Goal: Task Accomplishment & Management: Complete application form

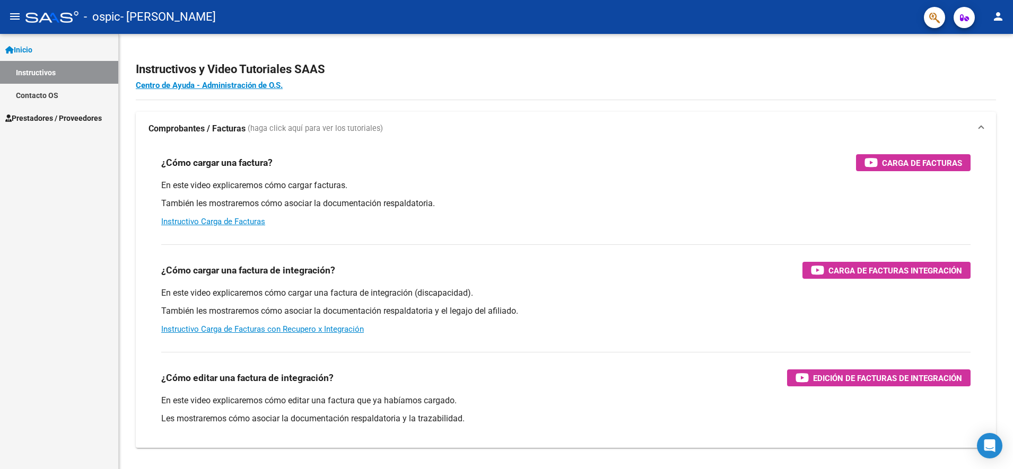
click at [62, 109] on link "Prestadores / Proveedores" at bounding box center [59, 118] width 118 height 23
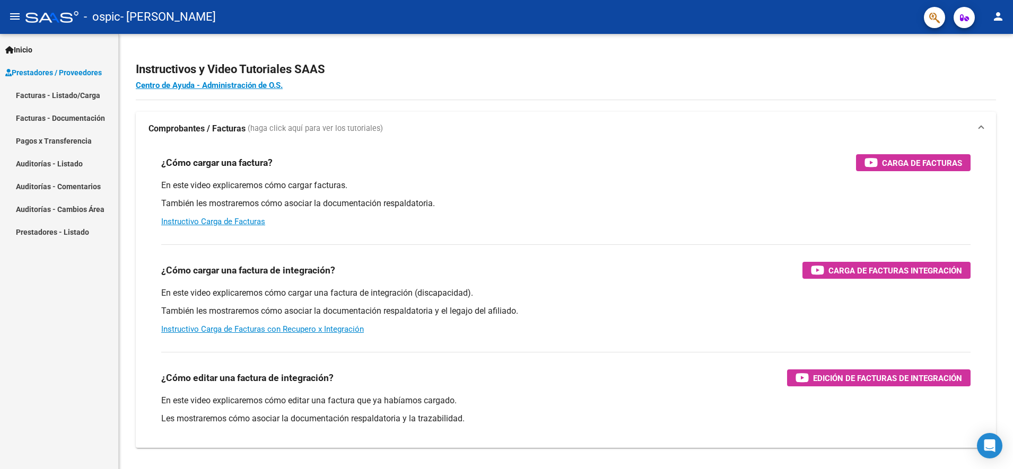
click at [78, 99] on link "Facturas - Listado/Carga" at bounding box center [59, 95] width 118 height 23
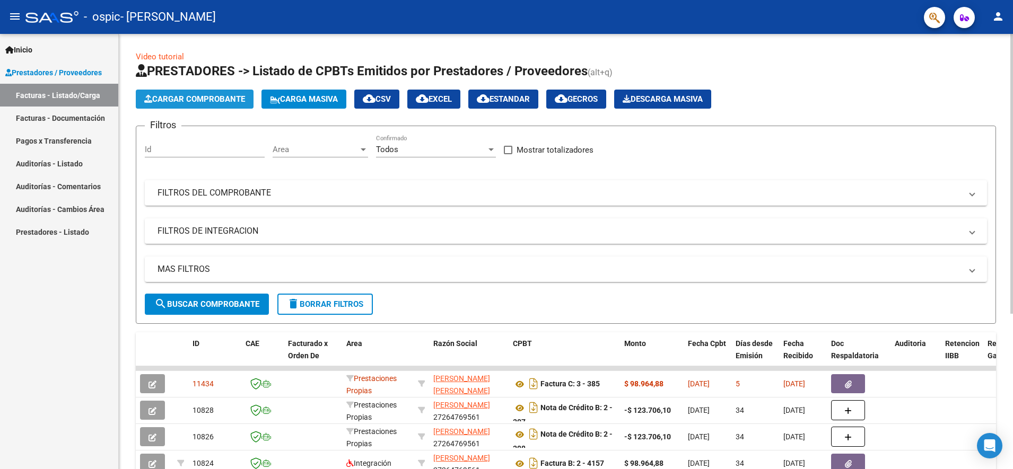
click at [201, 102] on span "Cargar Comprobante" at bounding box center [194, 99] width 101 height 10
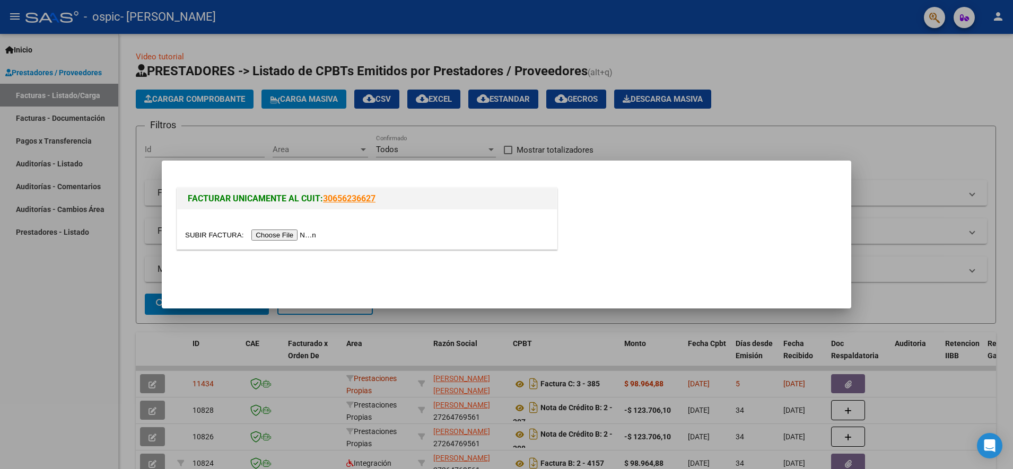
click at [281, 230] on input "file" at bounding box center [252, 235] width 134 height 11
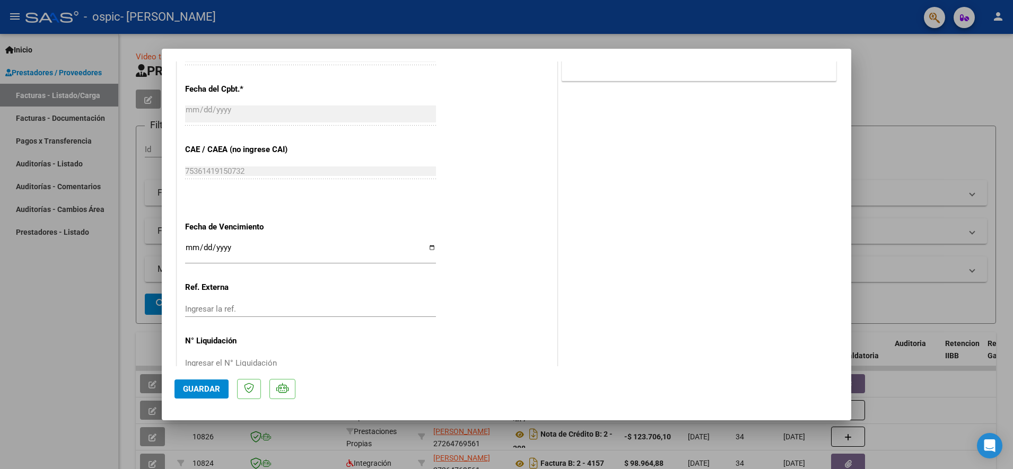
scroll to position [530, 0]
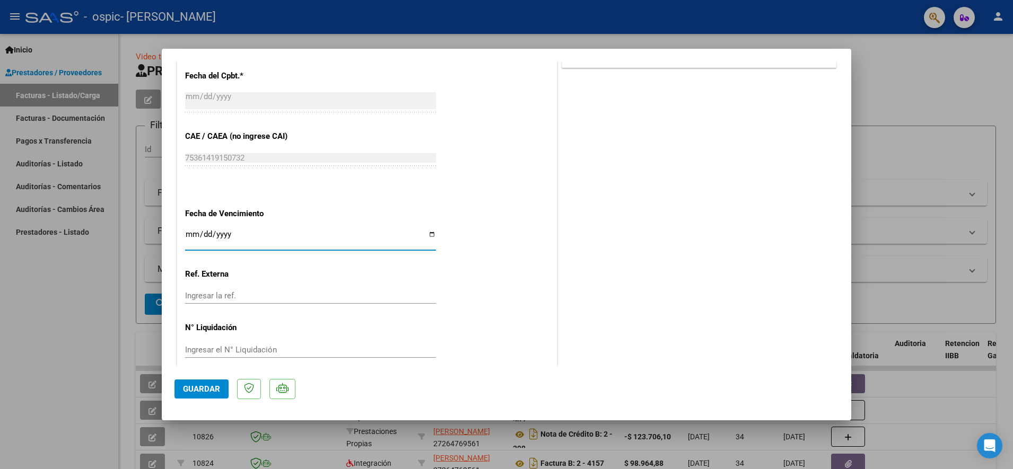
click at [424, 238] on input "Ingresar la fecha" at bounding box center [310, 238] width 251 height 17
type input "2025-09-15"
click at [213, 385] on span "Guardar" at bounding box center [201, 389] width 37 height 10
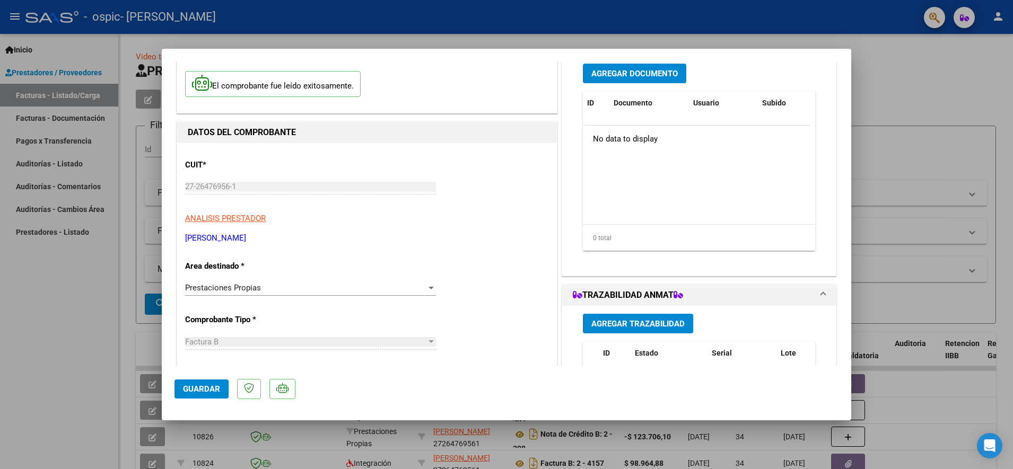
scroll to position [0, 0]
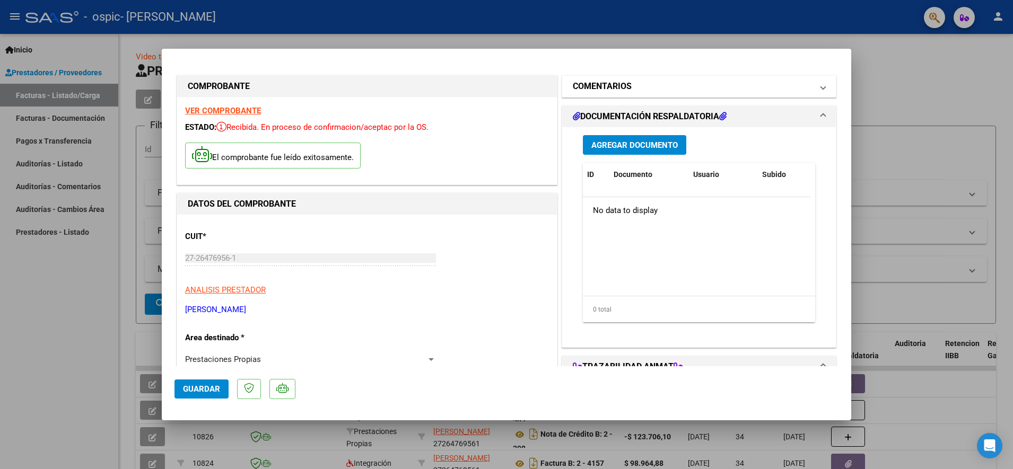
click at [616, 88] on h1 "COMENTARIOS" at bounding box center [602, 86] width 59 height 13
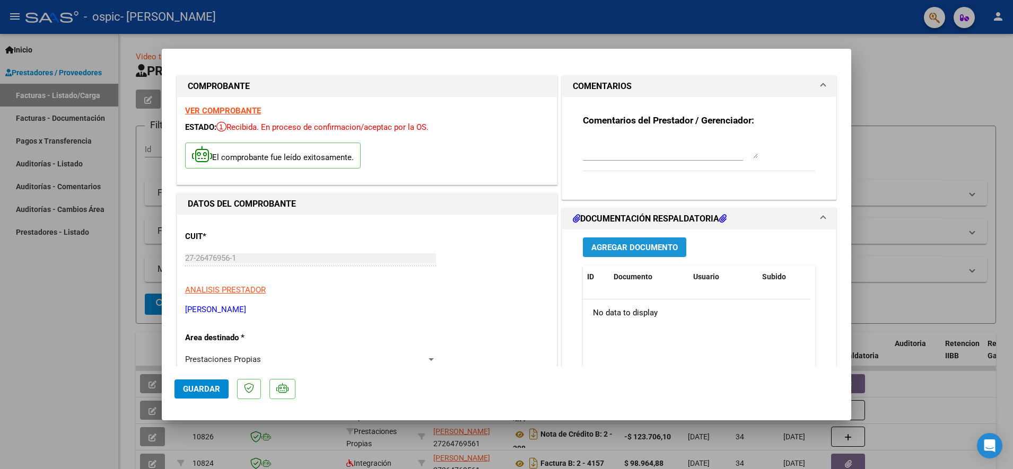
click at [624, 252] on span "Agregar Documento" at bounding box center [634, 248] width 86 height 10
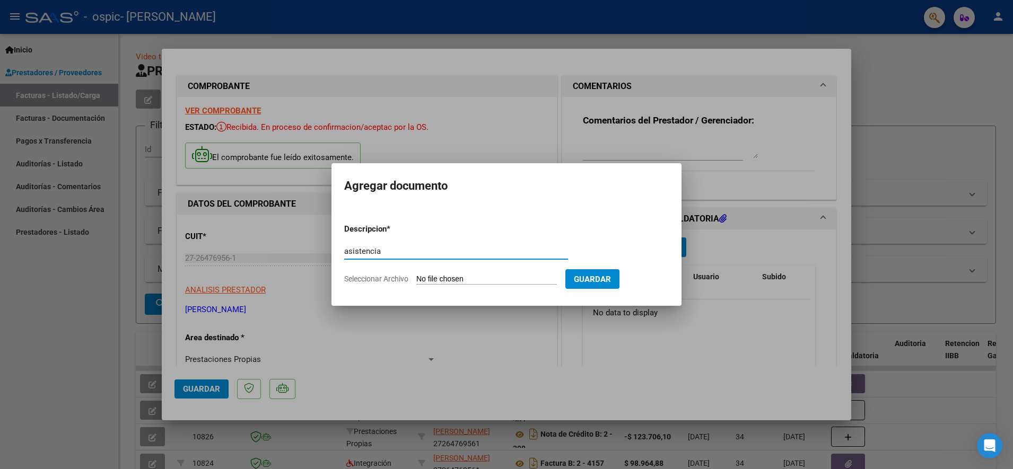
type input "asistencia"
click at [461, 276] on input "Seleccionar Archivo" at bounding box center [486, 280] width 141 height 10
type input "C:\fakepath\OSPIC - ESPINOSA - AGO.pdf"
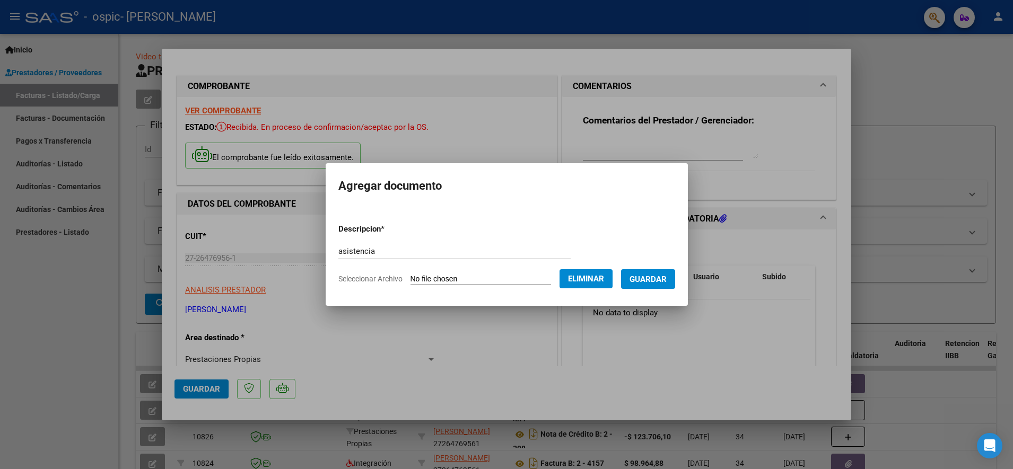
click at [638, 278] on span "Guardar" at bounding box center [647, 280] width 37 height 10
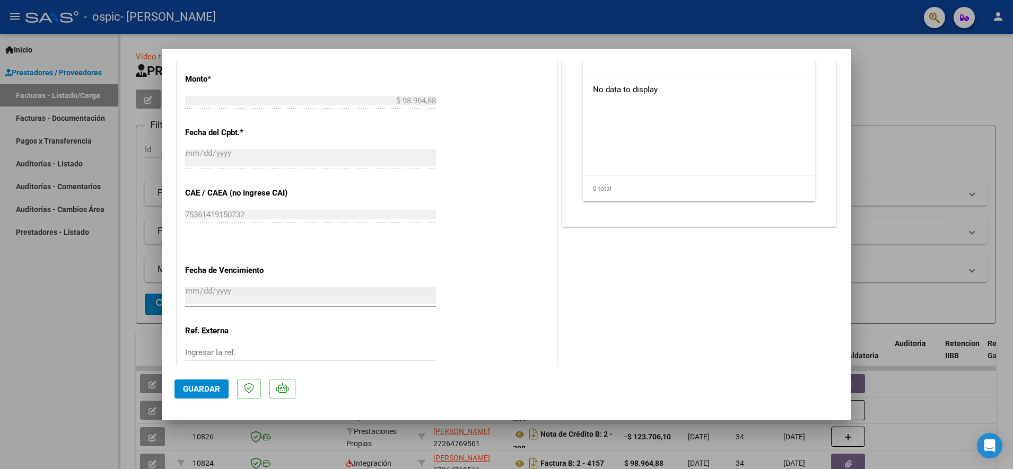
scroll to position [530, 0]
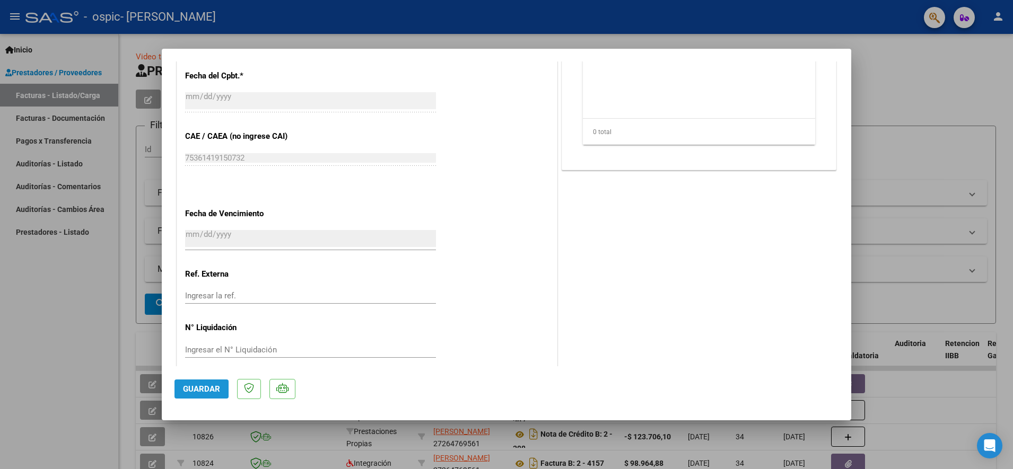
click at [200, 387] on span "Guardar" at bounding box center [201, 389] width 37 height 10
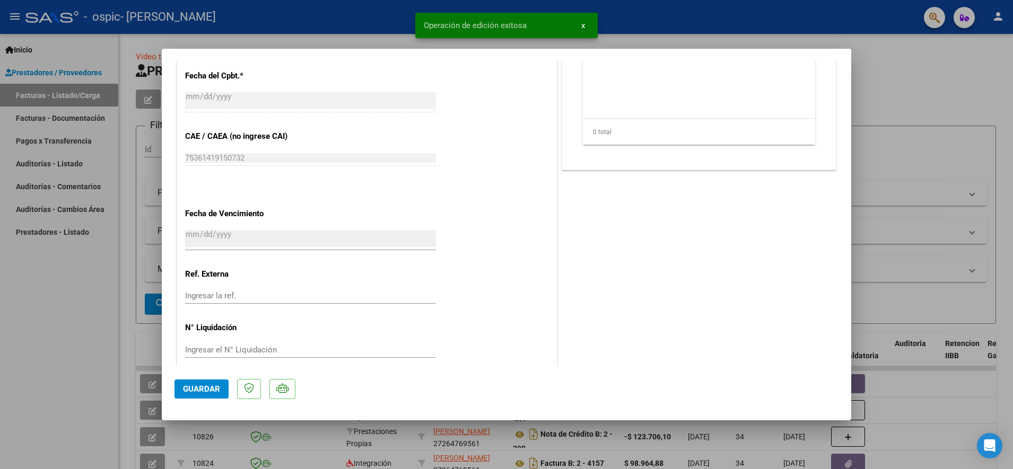
click at [881, 287] on div at bounding box center [506, 234] width 1013 height 469
type input "$ 0,00"
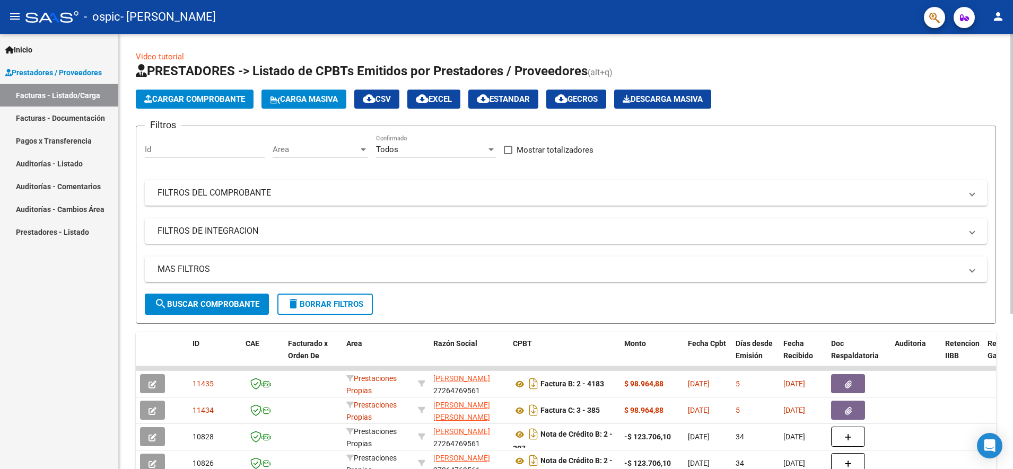
click at [219, 100] on span "Cargar Comprobante" at bounding box center [194, 99] width 101 height 10
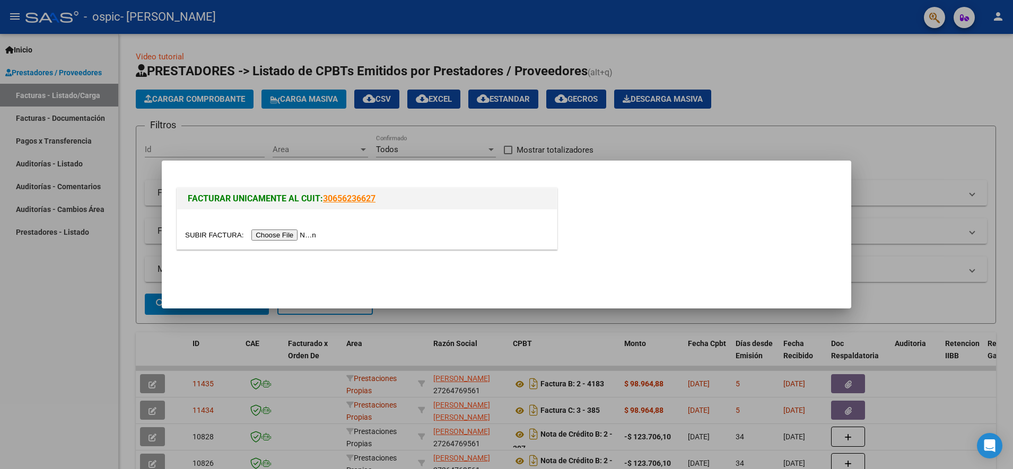
click at [270, 238] on input "file" at bounding box center [252, 235] width 134 height 11
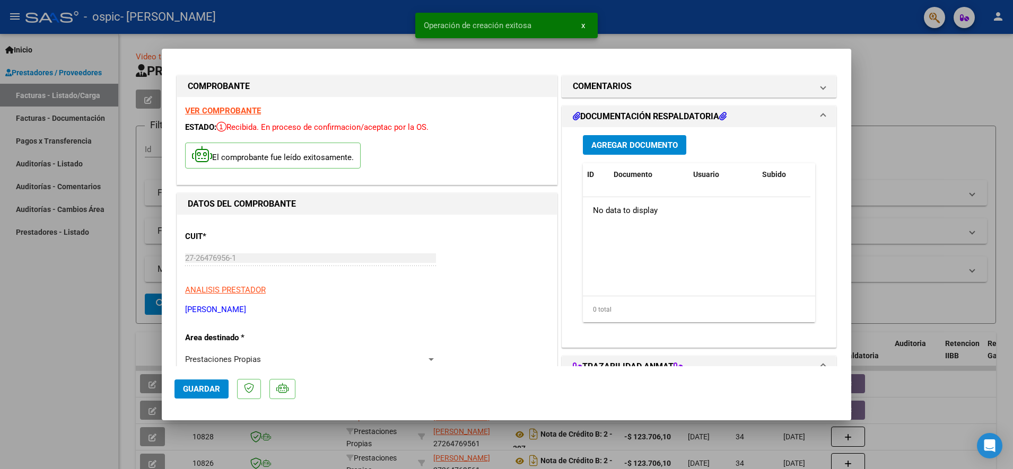
click at [340, 291] on p "ANALISIS PRESTADOR" at bounding box center [367, 290] width 364 height 12
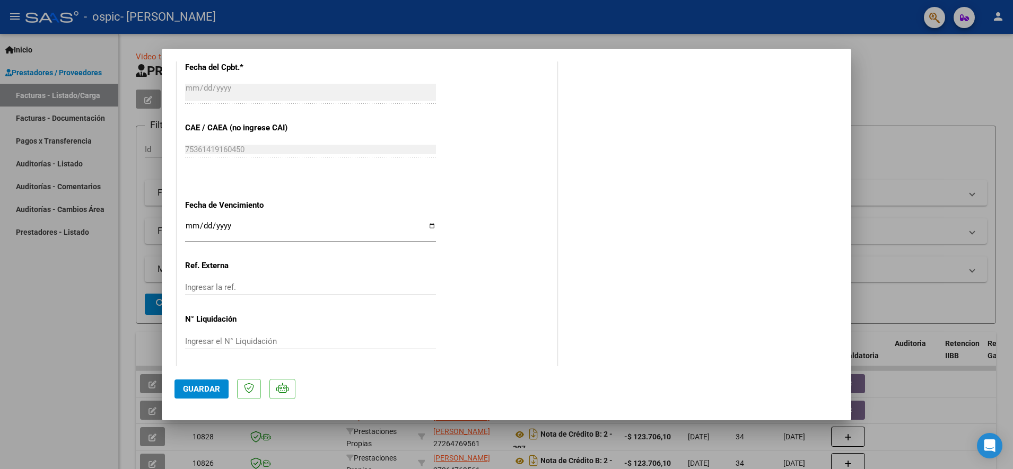
scroll to position [542, 0]
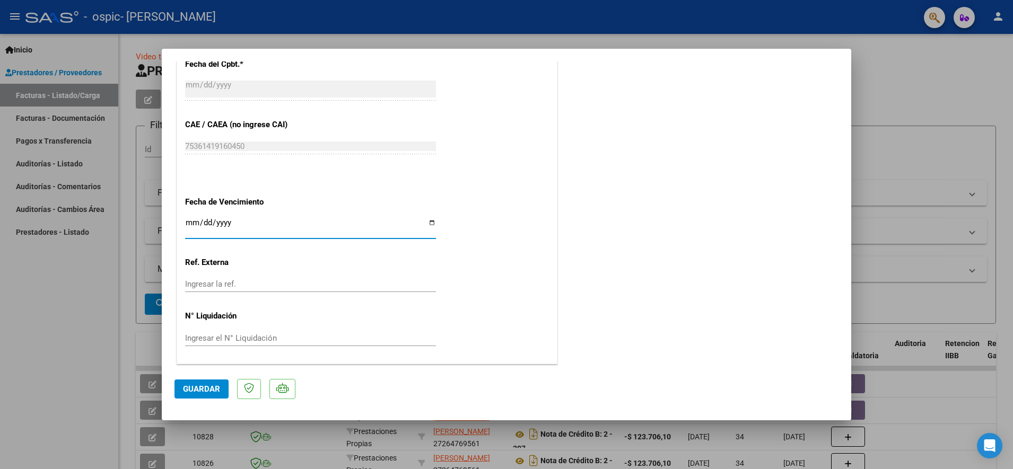
click at [428, 219] on input "Ingresar la fecha" at bounding box center [310, 226] width 251 height 17
type input "2025-09-15"
click at [495, 361] on div "CUIT * 27-26476956-1 Ingresar CUIT ANALISIS PRESTADOR ROTILI ROMINA ANDREA ARCA…" at bounding box center [367, 18] width 380 height 691
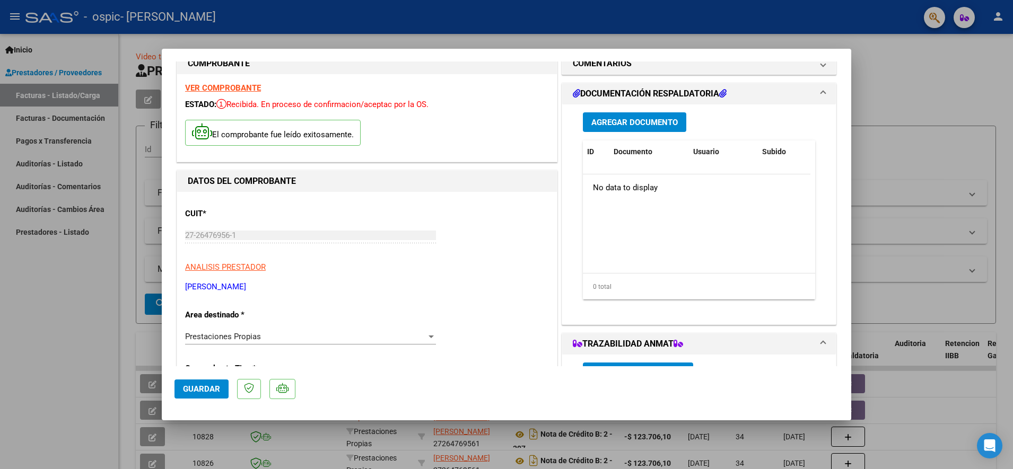
scroll to position [0, 0]
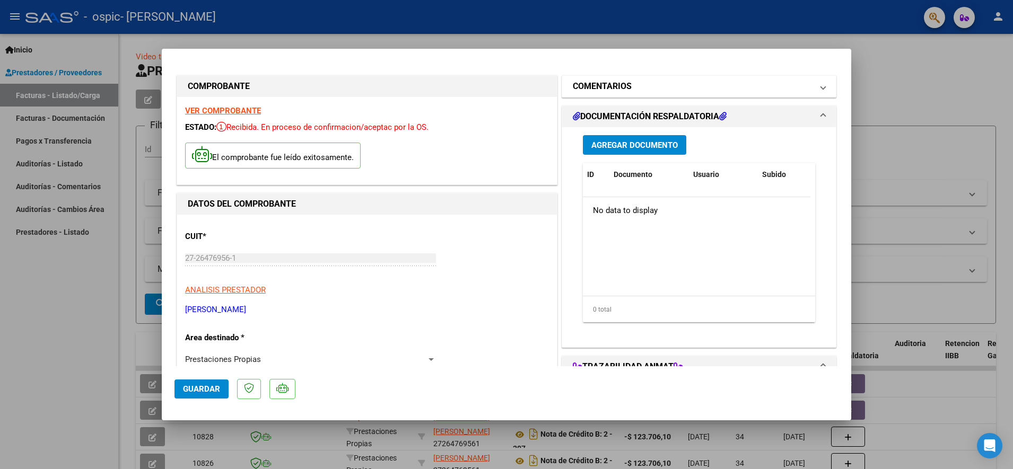
click at [607, 95] on mat-expansion-panel-header "COMENTARIOS" at bounding box center [699, 86] width 274 height 21
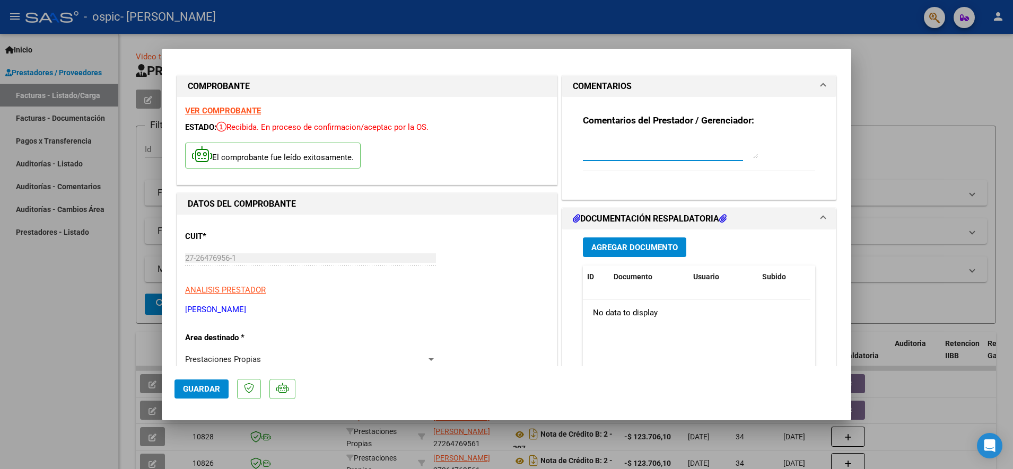
click at [613, 151] on textarea at bounding box center [670, 147] width 175 height 21
click at [617, 240] on button "Agregar Documento" at bounding box center [634, 248] width 103 height 20
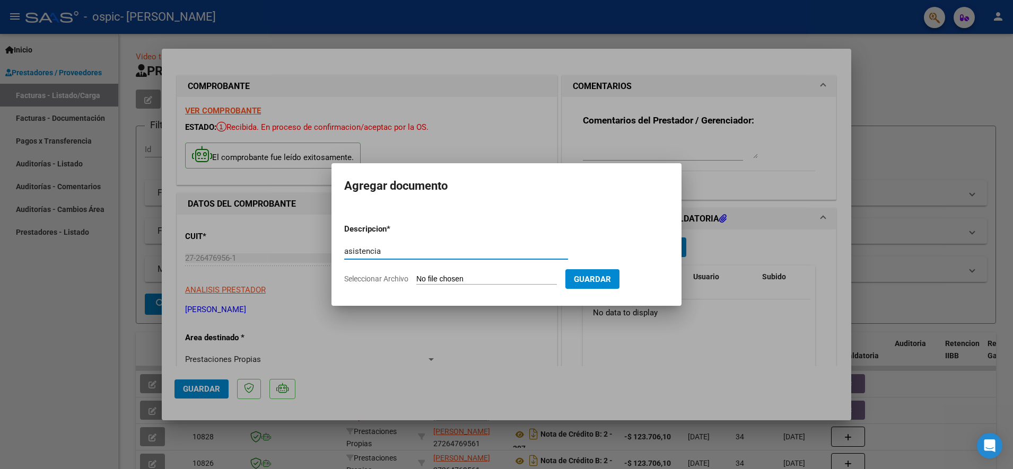
type input "asistencia"
click at [439, 279] on input "Seleccionar Archivo" at bounding box center [486, 280] width 141 height 10
type input "C:\fakepath\OSPIC - QUINTEROS - AGO.pdf"
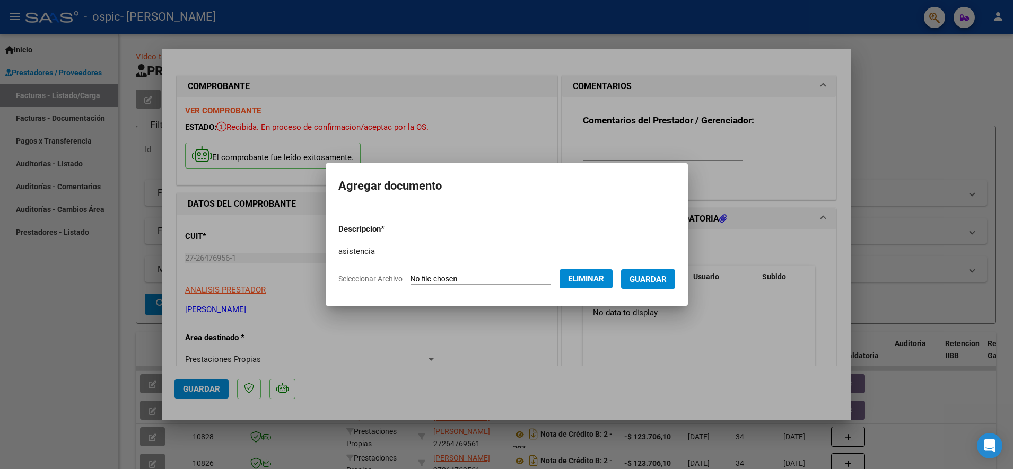
click at [651, 281] on span "Guardar" at bounding box center [647, 280] width 37 height 10
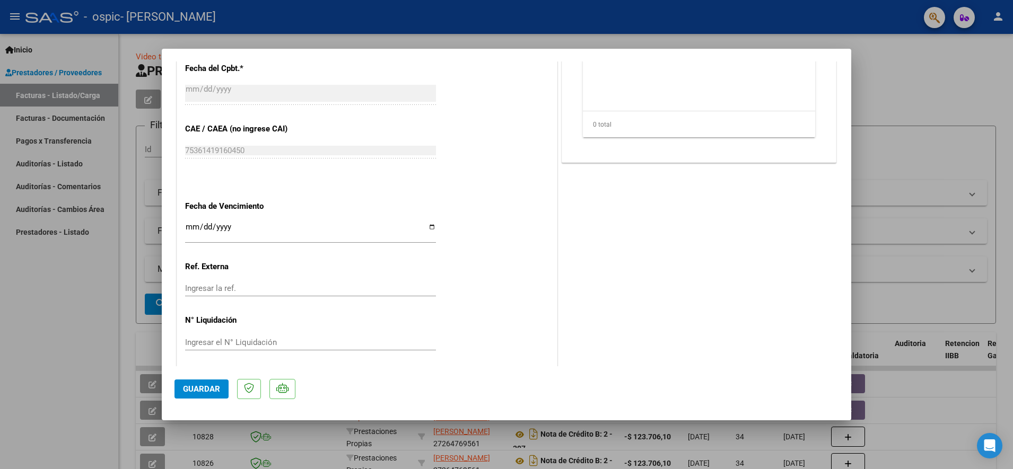
scroll to position [542, 0]
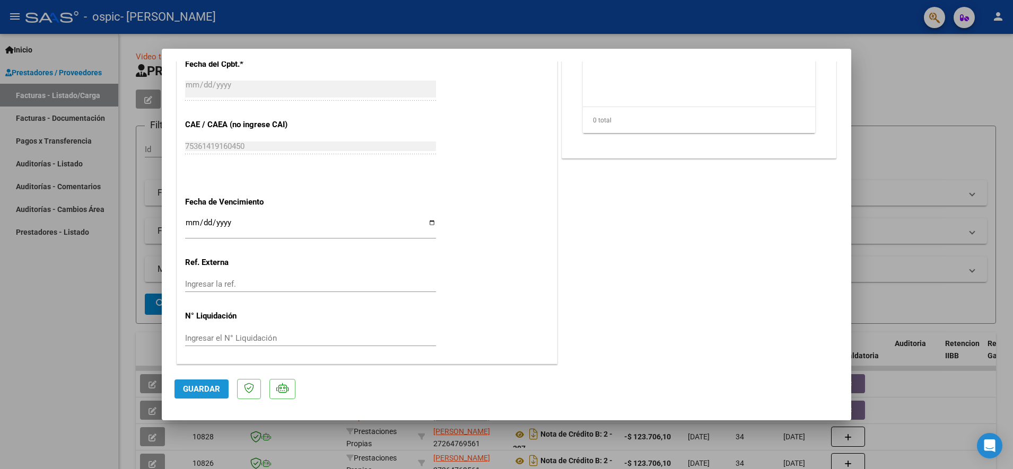
click at [205, 389] on span "Guardar" at bounding box center [201, 389] width 37 height 10
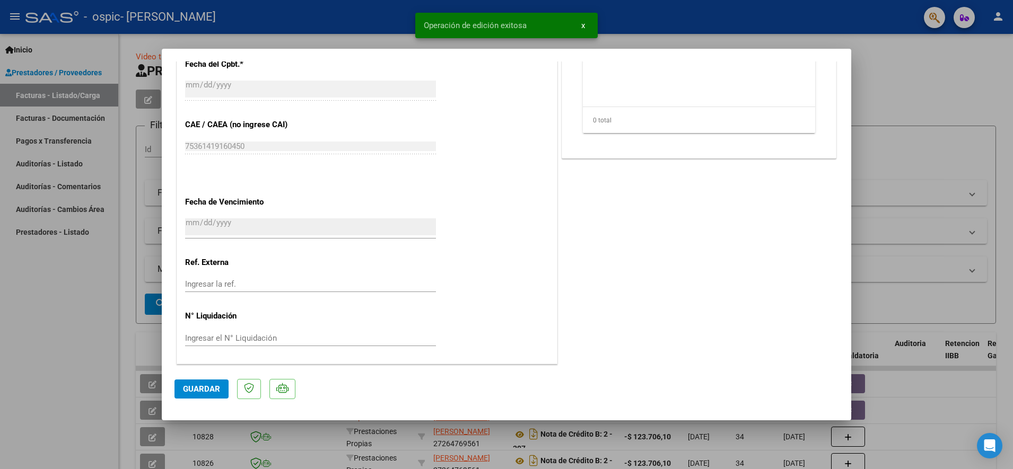
click at [949, 273] on div at bounding box center [506, 234] width 1013 height 469
type input "$ 0,00"
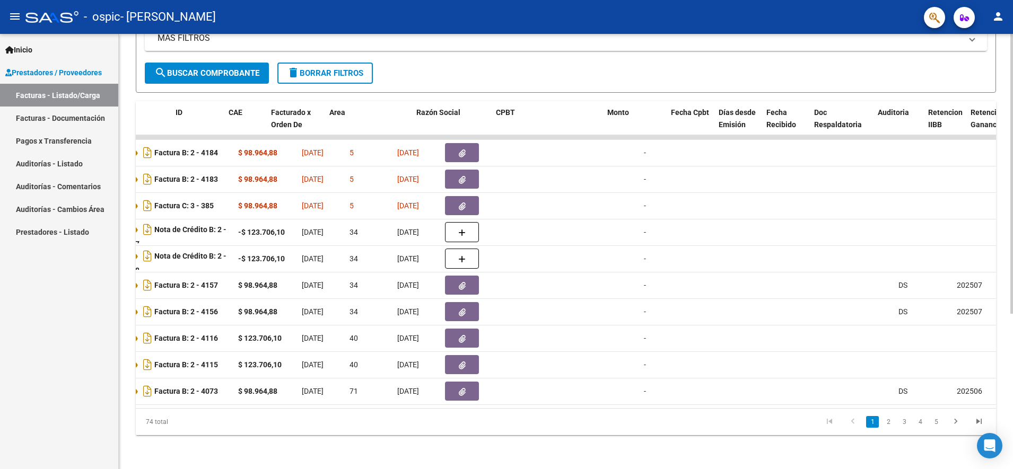
scroll to position [0, 0]
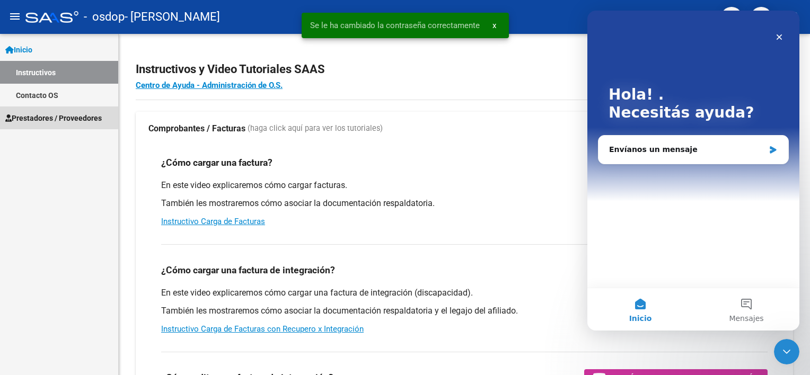
click at [51, 117] on span "Prestadores / Proveedores" at bounding box center [53, 118] width 97 height 12
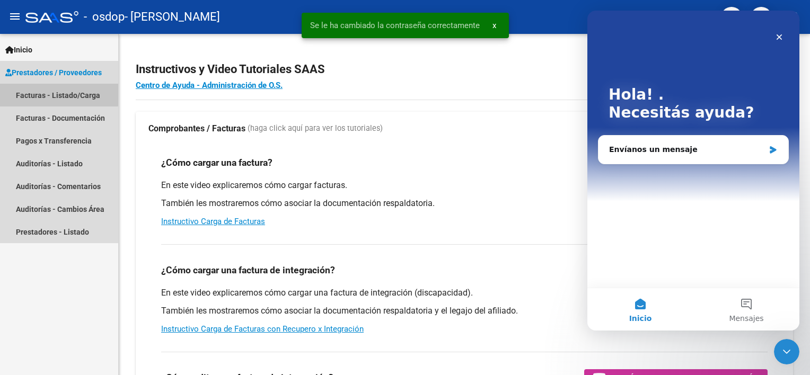
click at [50, 91] on link "Facturas - Listado/Carga" at bounding box center [59, 95] width 118 height 23
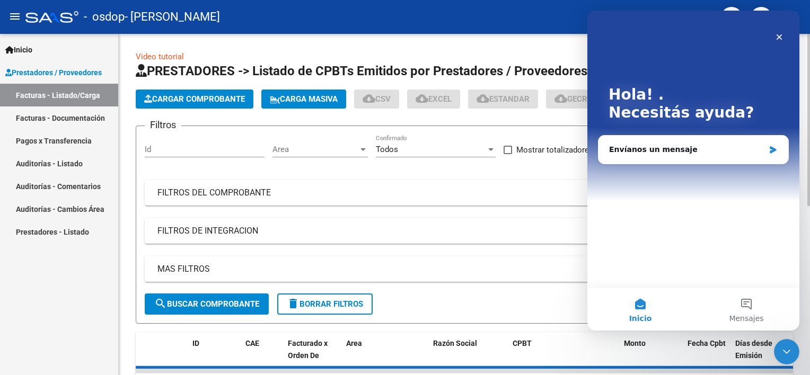
click at [192, 103] on span "Cargar Comprobante" at bounding box center [194, 99] width 101 height 10
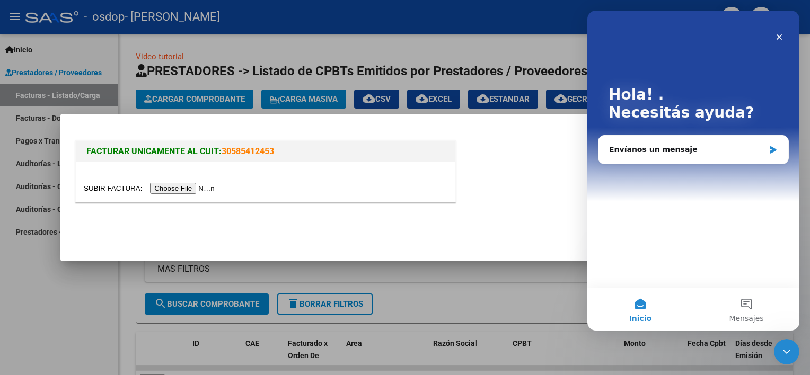
click at [178, 191] on input "file" at bounding box center [151, 188] width 134 height 11
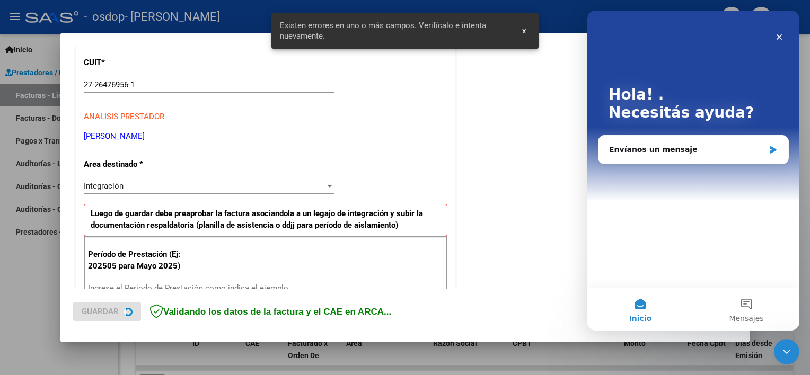
scroll to position [226, 0]
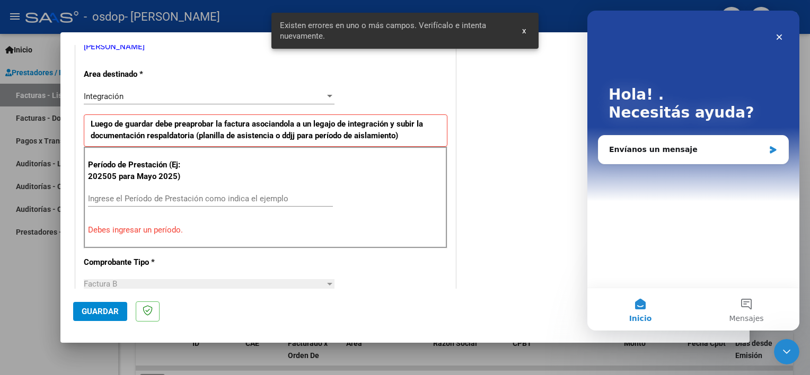
click at [186, 191] on div "Ingrese el Período de Prestación como indica el ejemplo" at bounding box center [210, 199] width 245 height 16
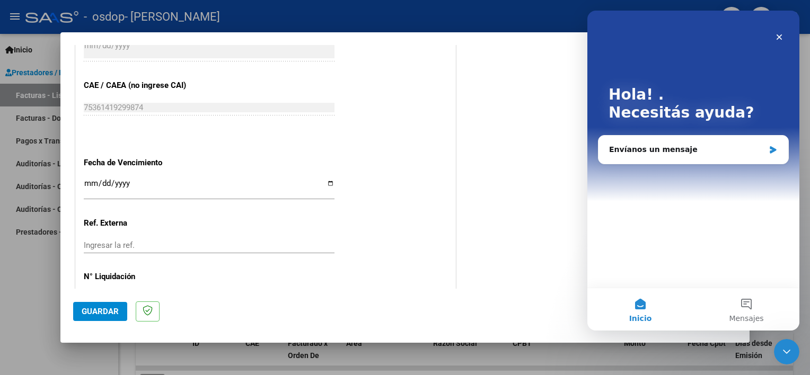
scroll to position [688, 0]
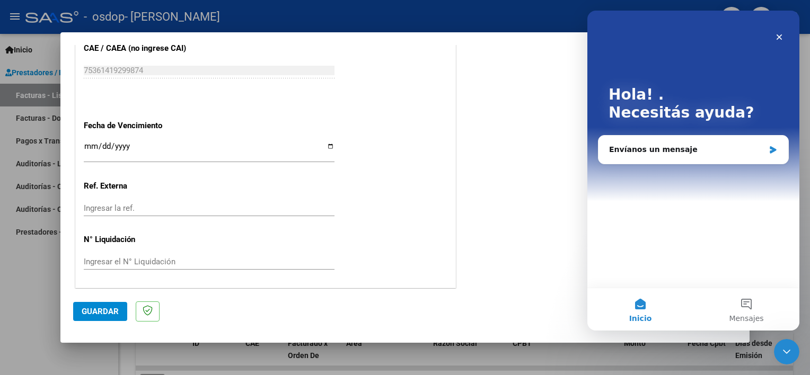
type input "202508"
click at [122, 314] on button "Guardar" at bounding box center [100, 311] width 54 height 19
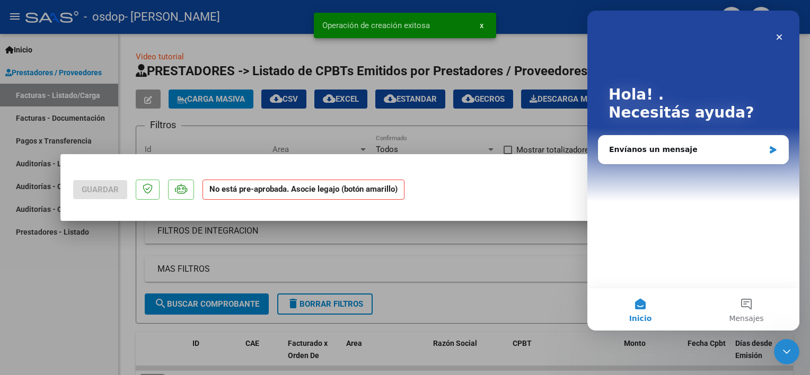
scroll to position [0, 0]
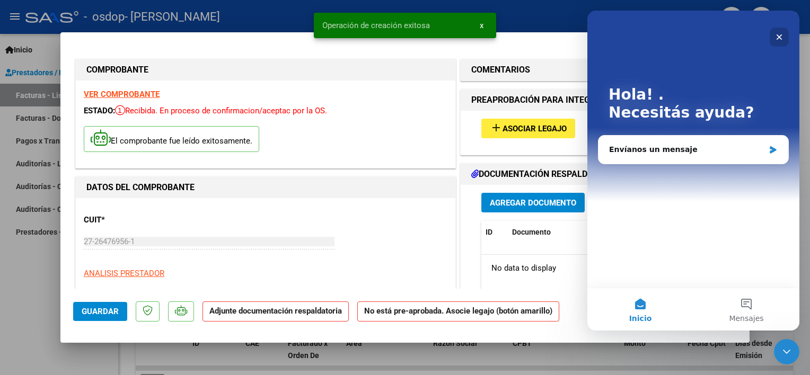
click at [783, 37] on icon "Cerrar" at bounding box center [779, 37] width 8 height 8
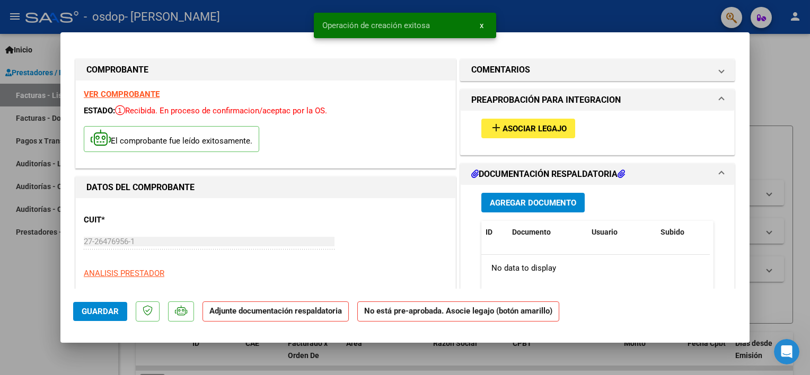
click at [778, 37] on div at bounding box center [405, 187] width 810 height 375
type input "$ 0,00"
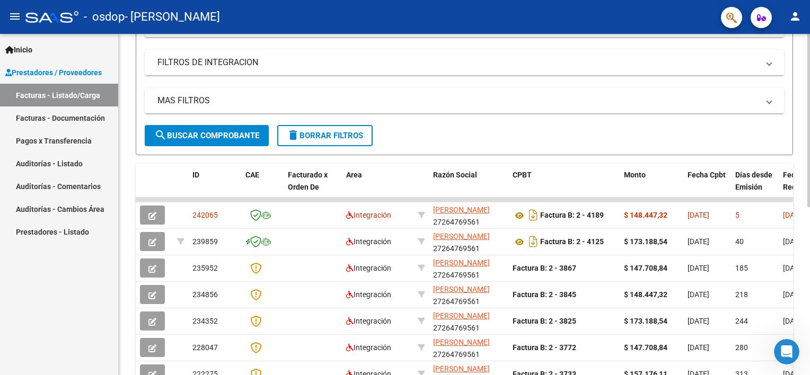
scroll to position [212, 0]
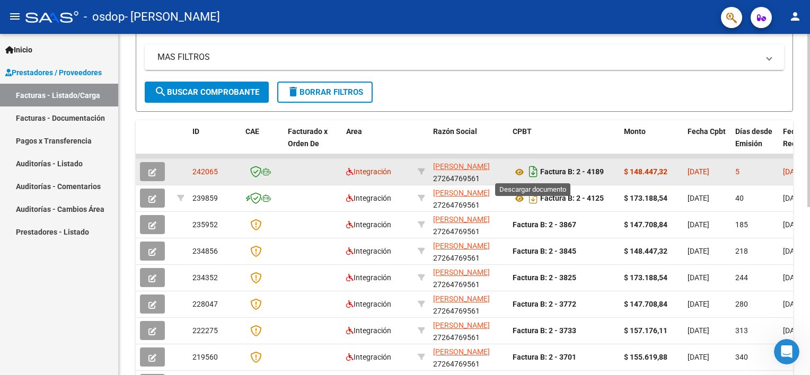
click at [530, 170] on icon "Descargar documento" at bounding box center [534, 171] width 14 height 17
click at [150, 174] on icon "button" at bounding box center [152, 173] width 8 height 8
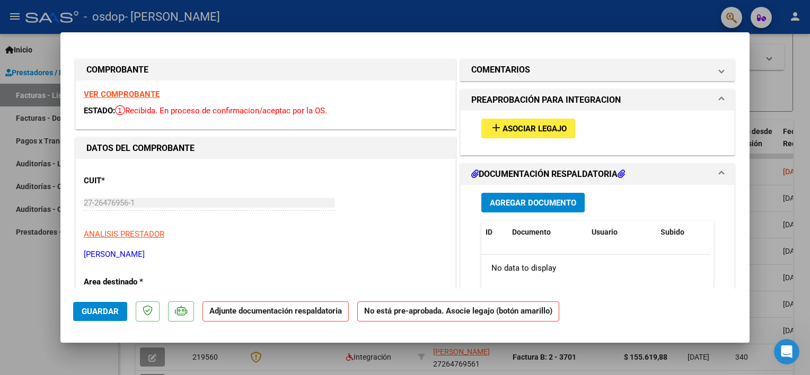
click at [529, 129] on span "Asociar Legajo" at bounding box center [535, 129] width 64 height 10
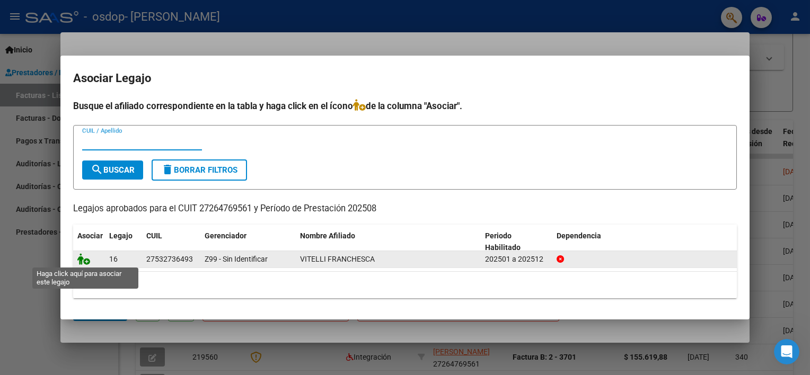
click at [88, 259] on icon at bounding box center [83, 259] width 13 height 12
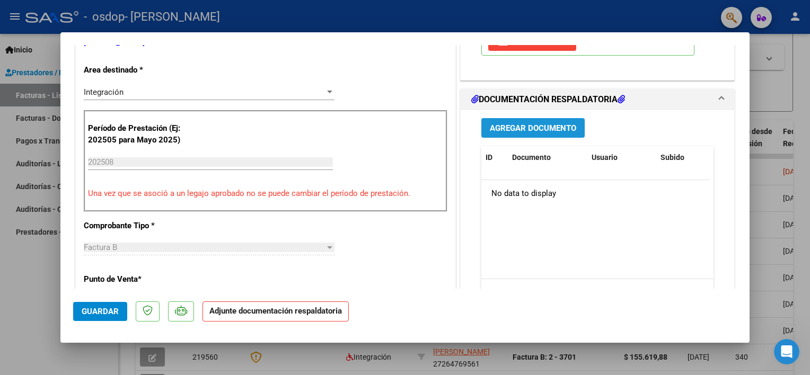
click at [530, 135] on button "Agregar Documento" at bounding box center [532, 128] width 103 height 20
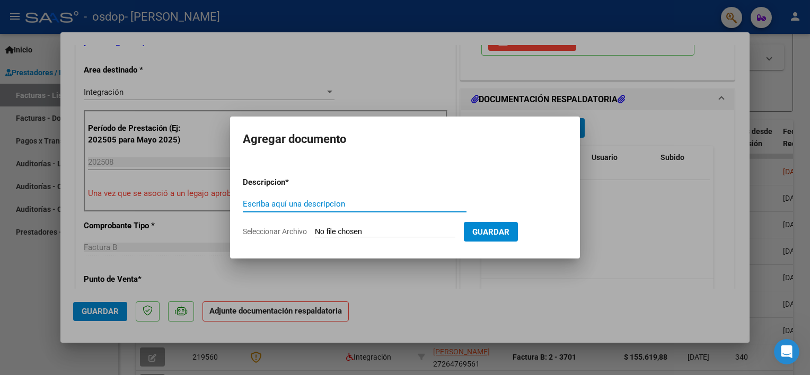
click at [294, 201] on input "Escriba aquí una descripcion" at bounding box center [355, 204] width 224 height 10
type input "asistencia"
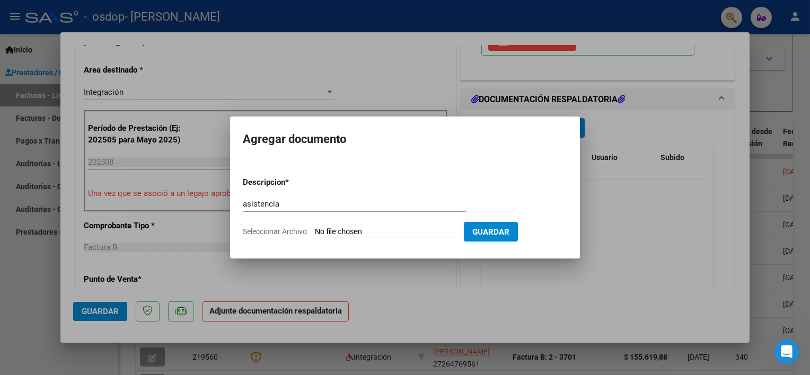
click at [336, 235] on input "Seleccionar Archivo" at bounding box center [385, 232] width 141 height 10
type input "C:\fakepath\VITELLI - AGO.pdf"
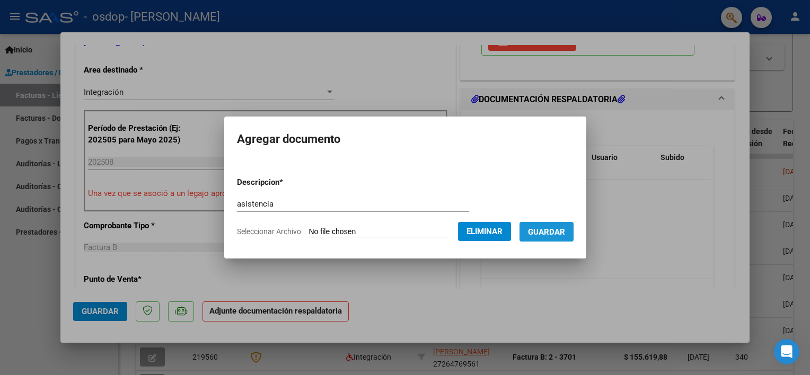
click at [551, 229] on span "Guardar" at bounding box center [546, 232] width 37 height 10
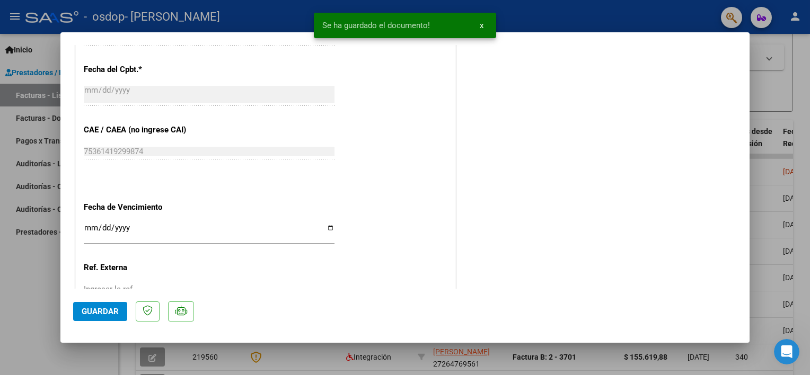
scroll to position [665, 0]
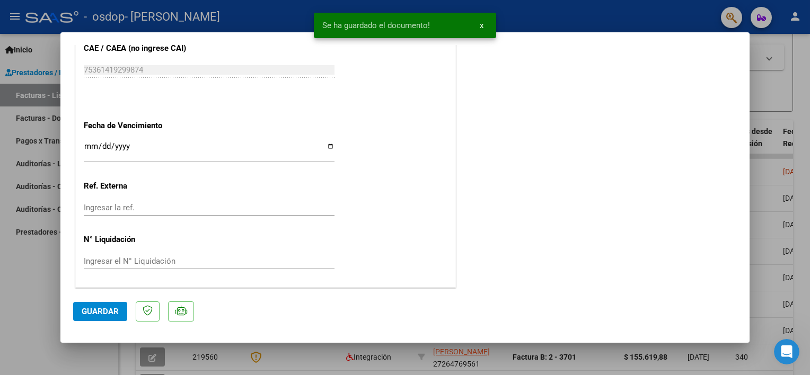
click at [112, 305] on button "Guardar" at bounding box center [100, 311] width 54 height 19
click at [784, 191] on div at bounding box center [405, 187] width 810 height 375
type input "$ 0,00"
